Goal: Transaction & Acquisition: Obtain resource

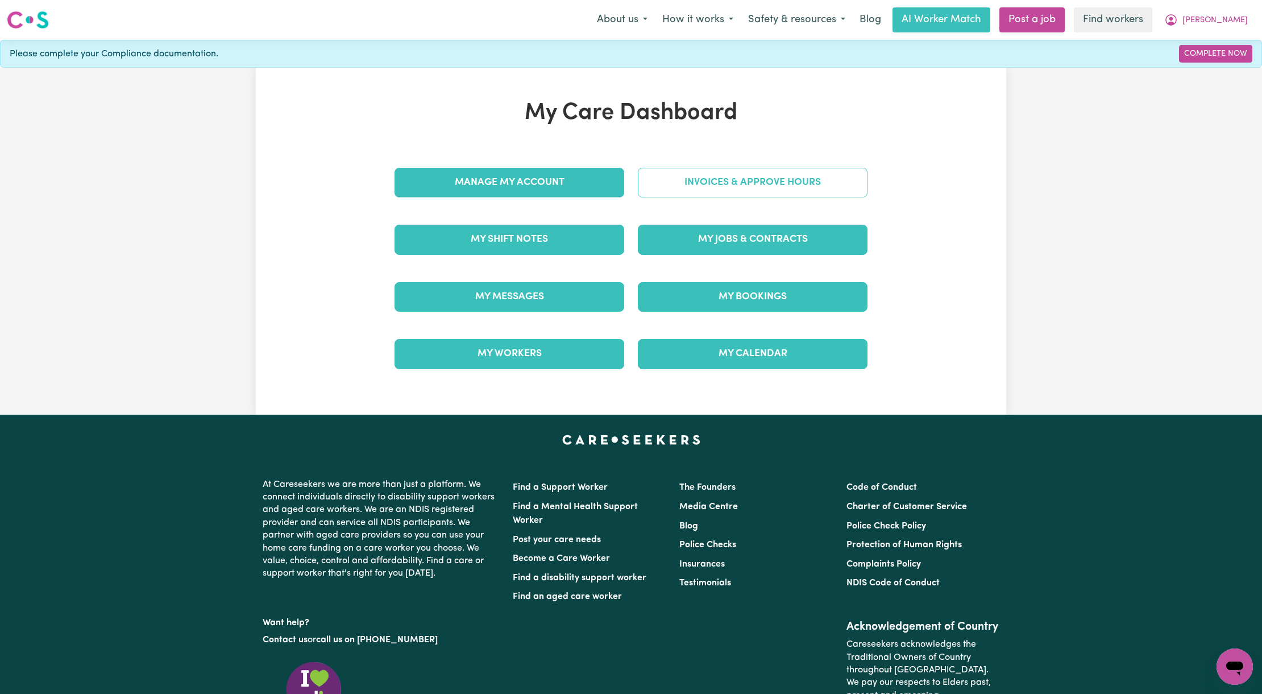
click at [679, 178] on link "Invoices & Approve Hours" at bounding box center [753, 183] width 230 height 30
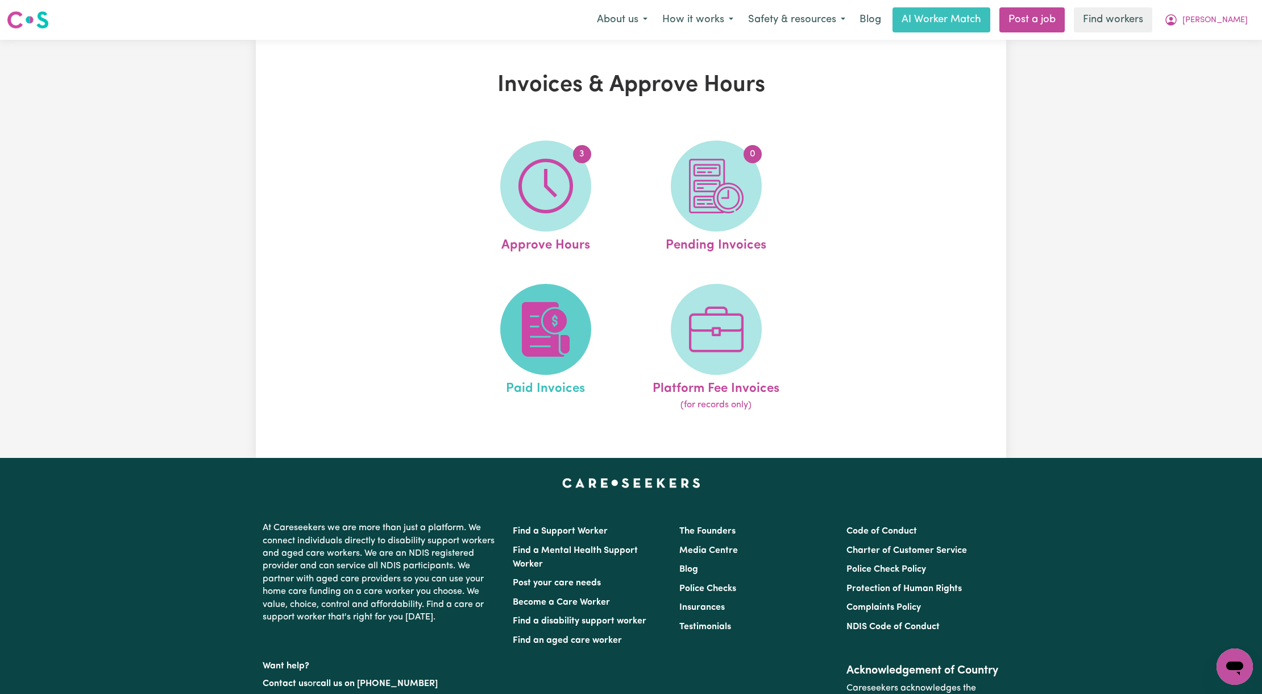
click at [542, 329] on img at bounding box center [545, 329] width 55 height 55
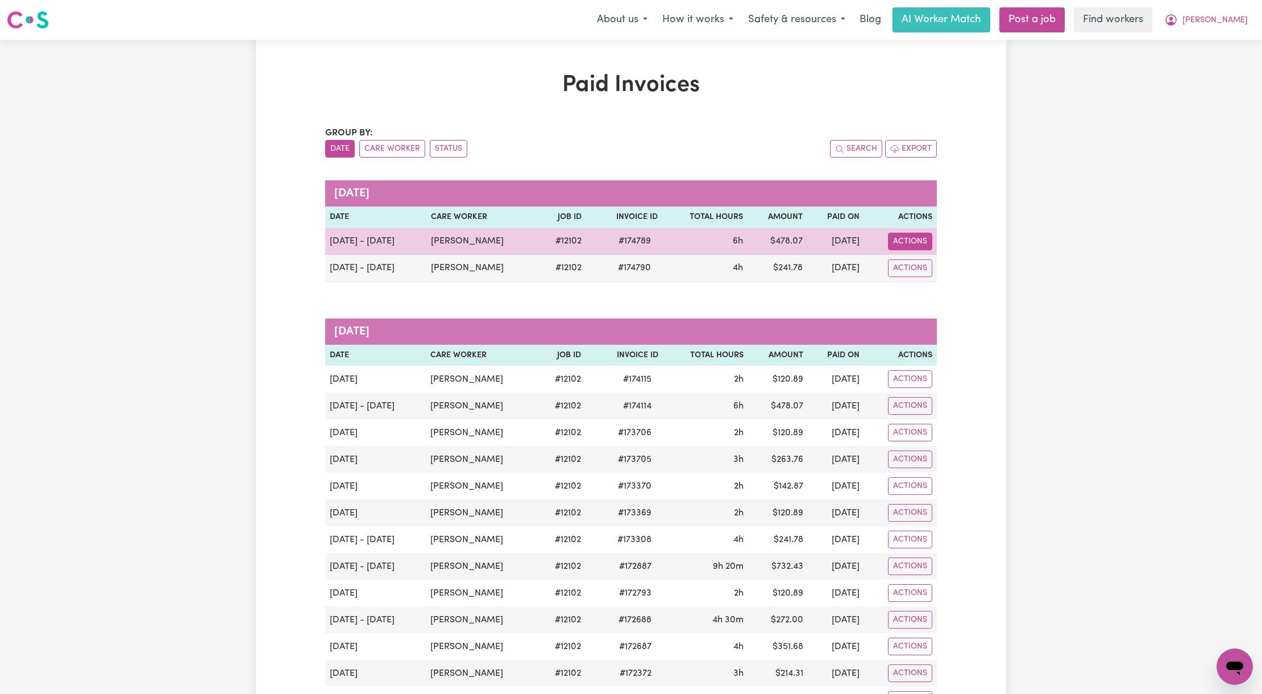
click at [913, 240] on button "Actions" at bounding box center [910, 242] width 44 height 18
click at [925, 267] on link "Download Invoice" at bounding box center [970, 267] width 161 height 23
drag, startPoint x: 487, startPoint y: 242, endPoint x: 402, endPoint y: 244, distance: 84.7
click at [402, 244] on tr "[DATE] - [DATE] [PERSON_NAME] # 12102 # 174789 6h $ 478.07 [DATE] Actions Downl…" at bounding box center [631, 241] width 612 height 27
copy tr "[PERSON_NAME]"
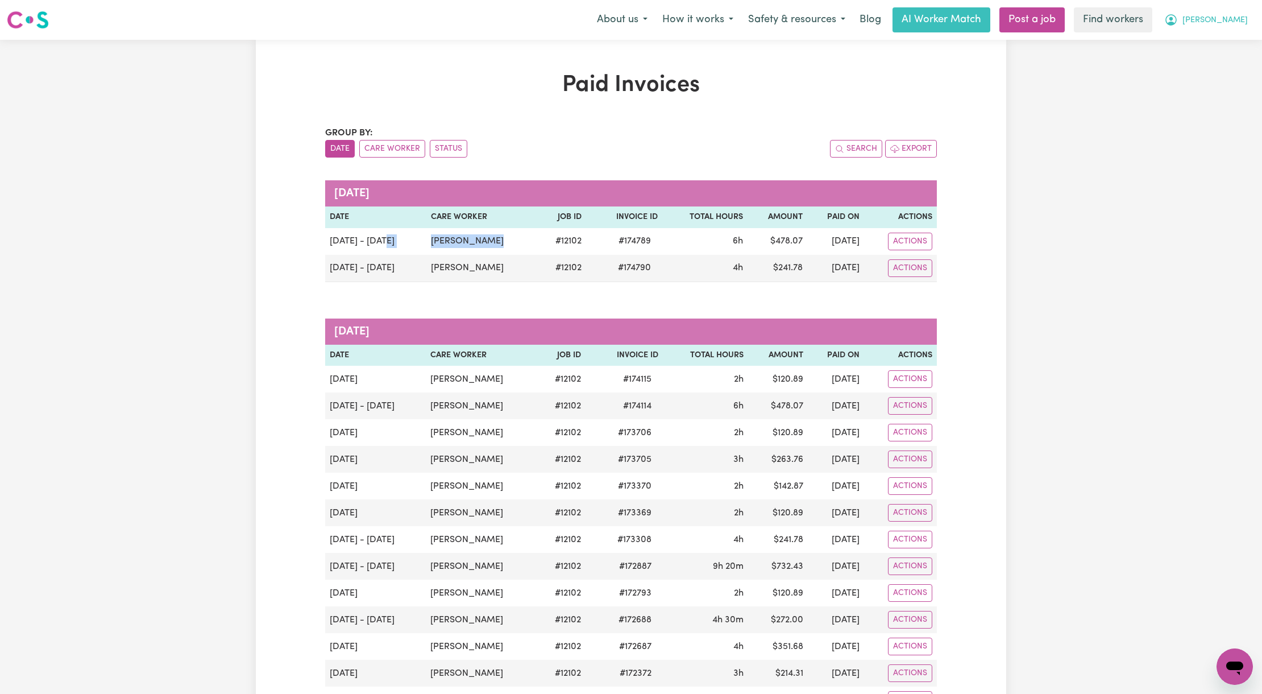
click at [1229, 26] on span "[PERSON_NAME]" at bounding box center [1214, 20] width 65 height 13
click at [1207, 64] on link "Logout" at bounding box center [1210, 66] width 90 height 22
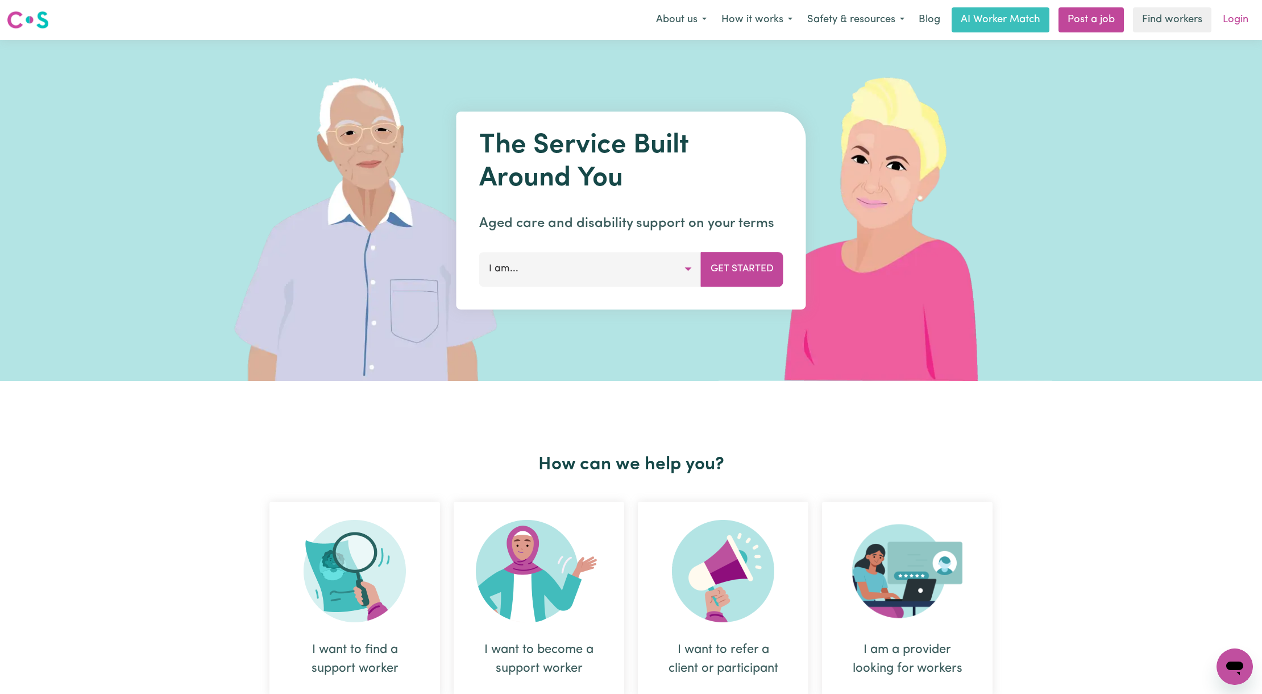
click at [1236, 21] on link "Login" at bounding box center [1235, 19] width 39 height 25
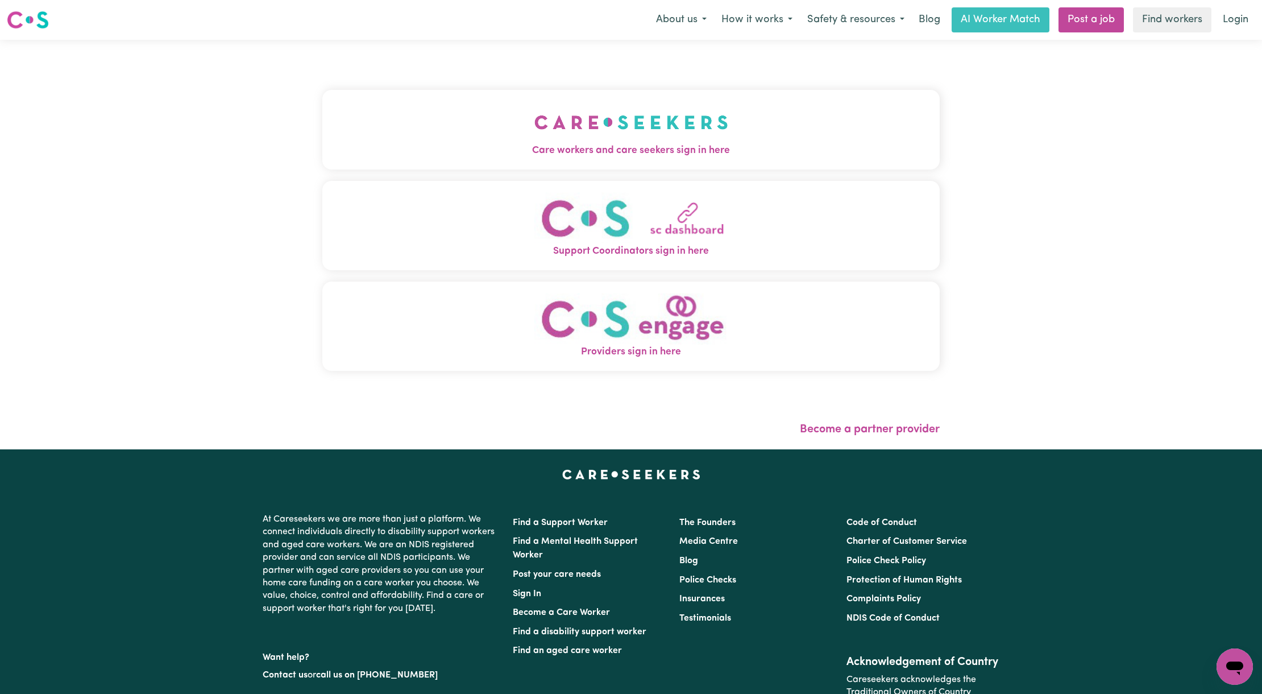
click at [322, 169] on button "Care workers and care seekers sign in here" at bounding box center [630, 130] width 617 height 80
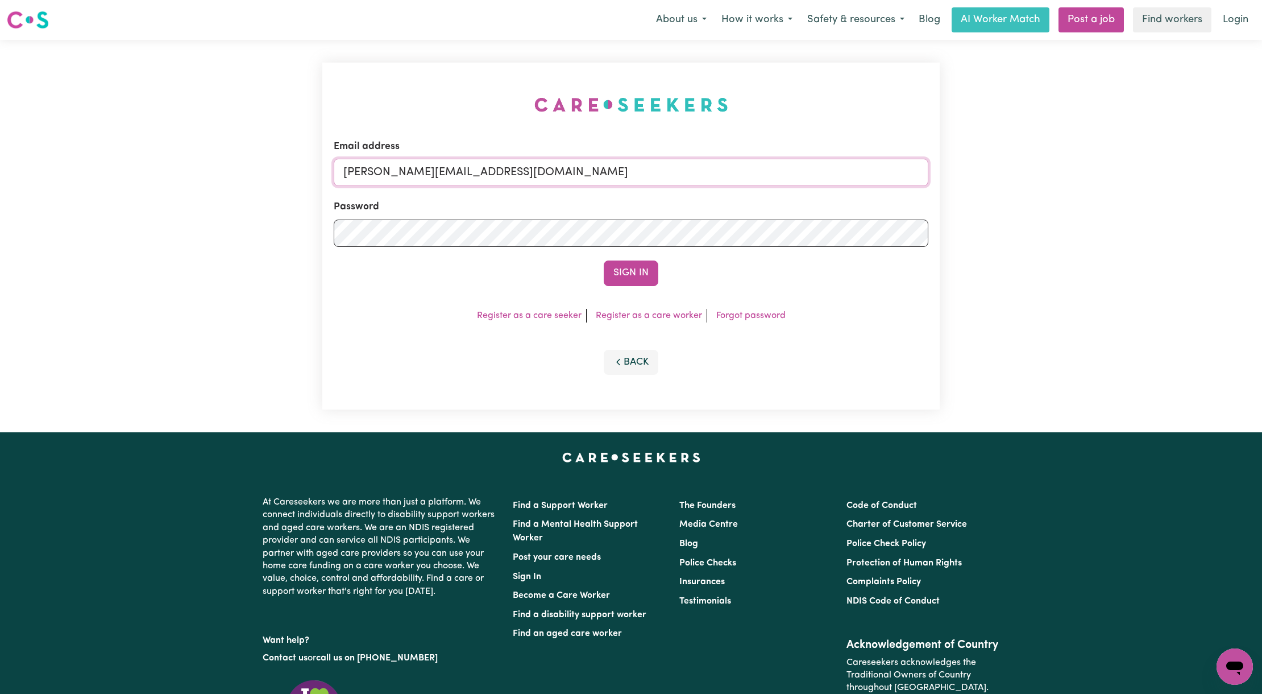
click at [437, 180] on input "[PERSON_NAME][EMAIL_ADDRESS][DOMAIN_NAME]" at bounding box center [631, 172] width 595 height 27
drag, startPoint x: 400, startPoint y: 173, endPoint x: 789, endPoint y: 198, distance: 389.6
click at [789, 198] on form "Email address [EMAIL_ADDRESS][PERSON_NAME][DOMAIN_NAME] Password Sign In" at bounding box center [631, 212] width 595 height 147
click at [620, 273] on button "Sign In" at bounding box center [631, 272] width 55 height 25
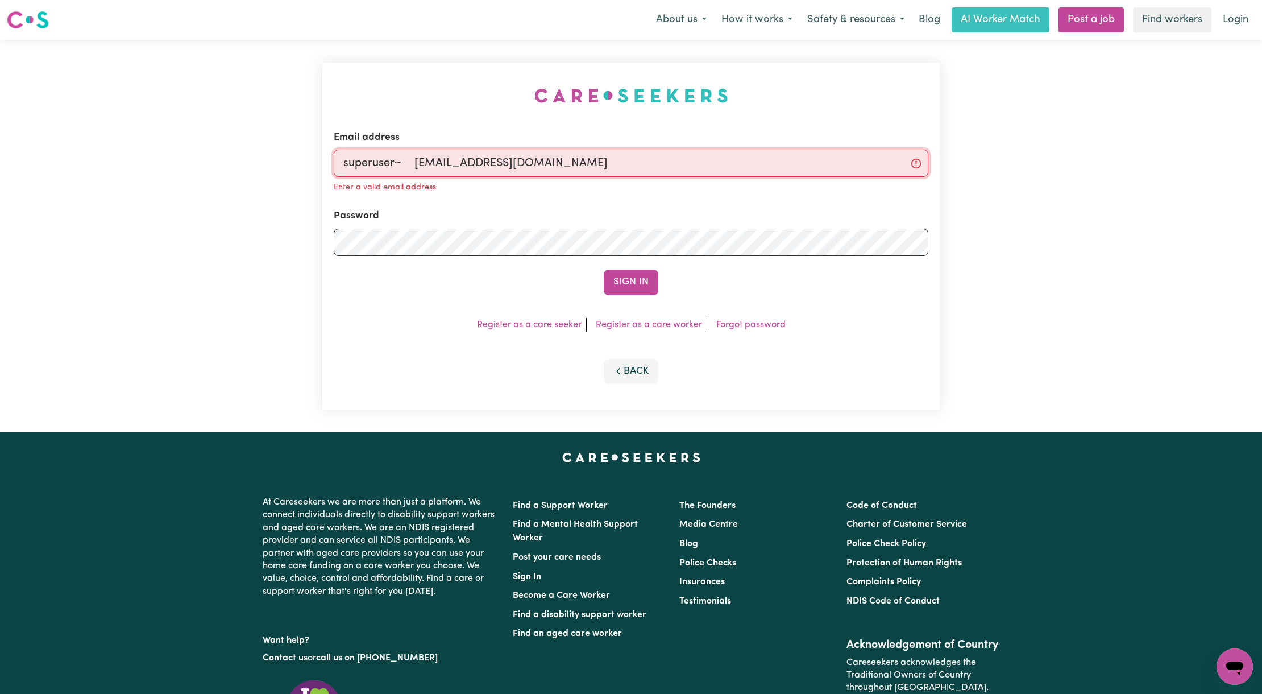
drag, startPoint x: 416, startPoint y: 164, endPoint x: 451, endPoint y: 172, distance: 35.6
click at [416, 164] on input "superuser~ [EMAIL_ADDRESS][DOMAIN_NAME]" at bounding box center [631, 163] width 595 height 27
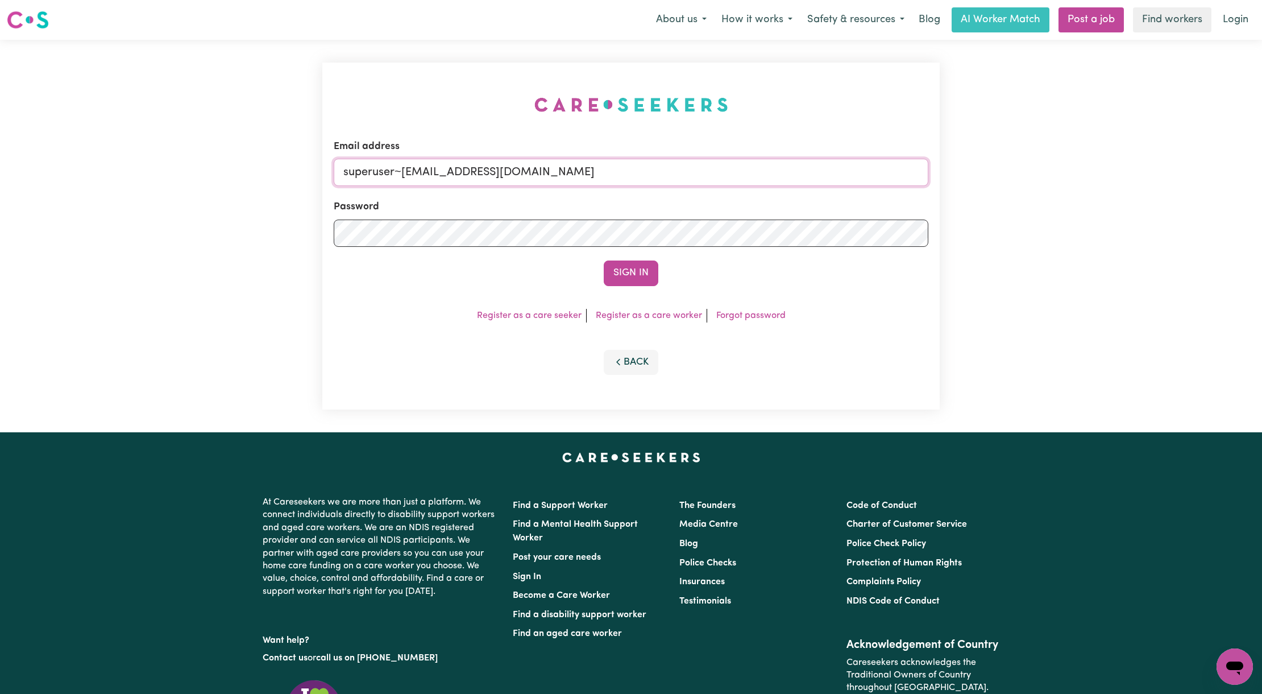
click at [604, 260] on button "Sign In" at bounding box center [631, 272] width 55 height 25
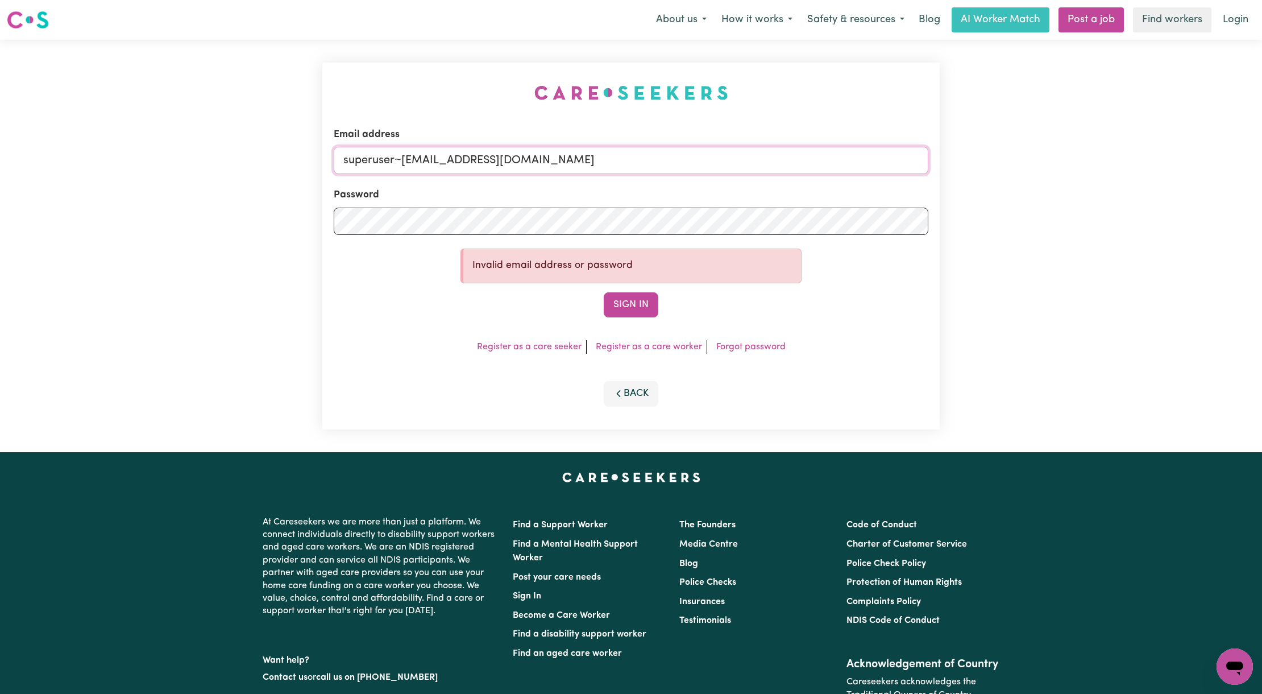
drag, startPoint x: 637, startPoint y: 162, endPoint x: 582, endPoint y: 171, distance: 55.3
click at [635, 162] on input "superuser~[EMAIL_ADDRESS][DOMAIN_NAME]" at bounding box center [631, 160] width 595 height 27
drag, startPoint x: 612, startPoint y: 169, endPoint x: 401, endPoint y: 174, distance: 210.4
click at [401, 174] on input "superuser~[EMAIL_ADDRESS][DOMAIN_NAME]" at bounding box center [631, 160] width 595 height 27
paste input "[EMAIL_ADDRESS][DOMAIN_NAME]"
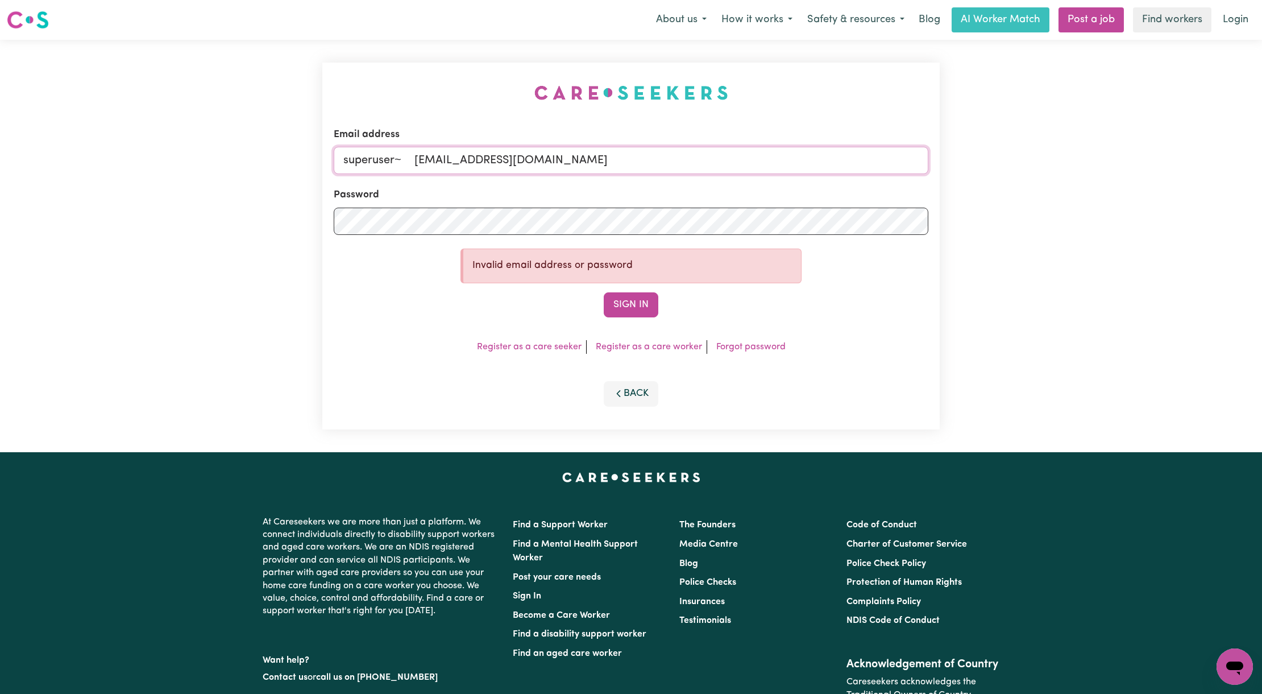
click at [604, 292] on button "Sign In" at bounding box center [631, 304] width 55 height 25
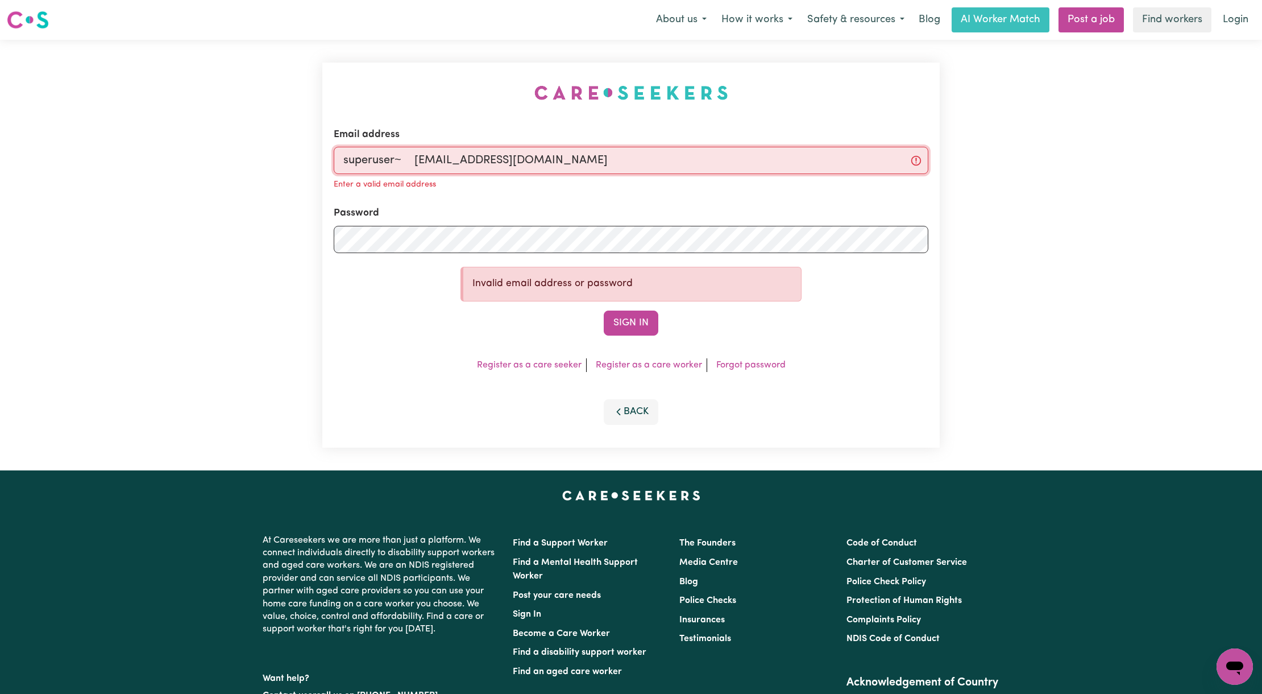
click at [418, 164] on input "superuser~ [EMAIL_ADDRESS][DOMAIN_NAME]" at bounding box center [631, 160] width 595 height 27
type input "superuser~[EMAIL_ADDRESS][DOMAIN_NAME]"
click at [604, 310] on button "Sign In" at bounding box center [631, 322] width 55 height 25
